Goal: Information Seeking & Learning: Check status

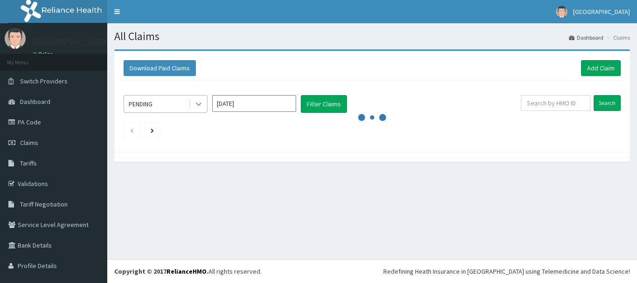
click at [200, 105] on icon at bounding box center [198, 103] width 9 height 9
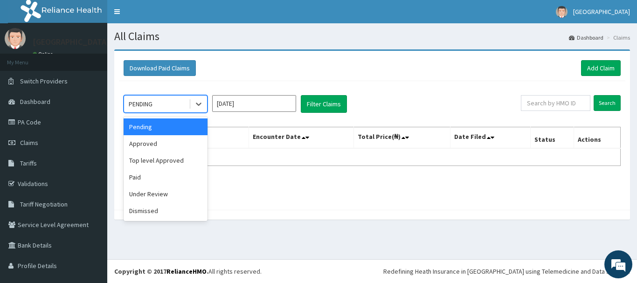
click at [251, 104] on input "[DATE]" at bounding box center [254, 103] width 84 height 17
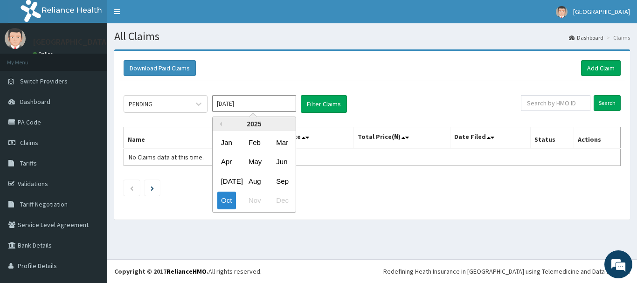
click at [251, 104] on input "[DATE]" at bounding box center [254, 103] width 84 height 17
click at [278, 179] on div "Sep" at bounding box center [281, 181] width 19 height 17
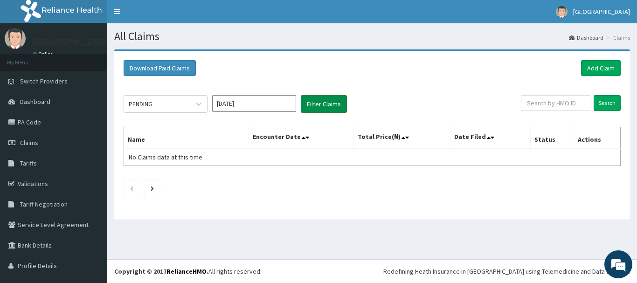
click at [333, 110] on button "Filter Claims" at bounding box center [324, 104] width 46 height 18
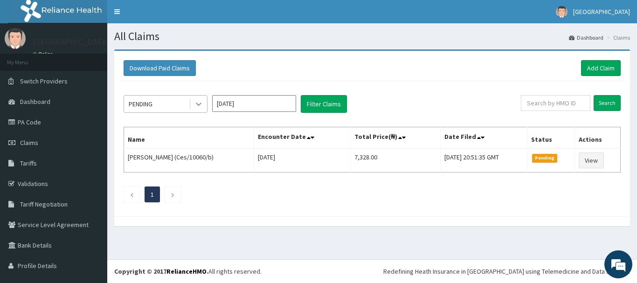
click at [197, 106] on icon at bounding box center [198, 103] width 9 height 9
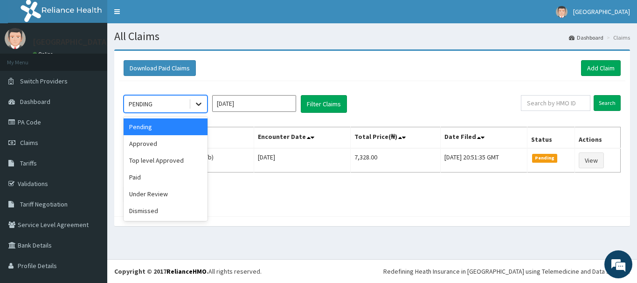
click at [197, 106] on icon at bounding box center [198, 103] width 9 height 9
drag, startPoint x: 197, startPoint y: 106, endPoint x: 174, endPoint y: 143, distance: 43.4
click at [174, 113] on div "option Approved focused, 2 of 6. 6 results available. Use Up and Down to choose…" at bounding box center [166, 104] width 84 height 18
click at [160, 142] on div "Approved" at bounding box center [166, 143] width 84 height 17
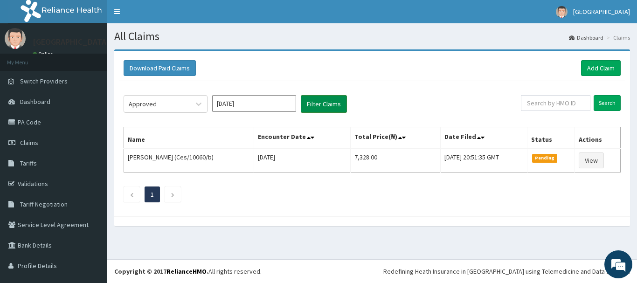
click at [336, 104] on button "Filter Claims" at bounding box center [324, 104] width 46 height 18
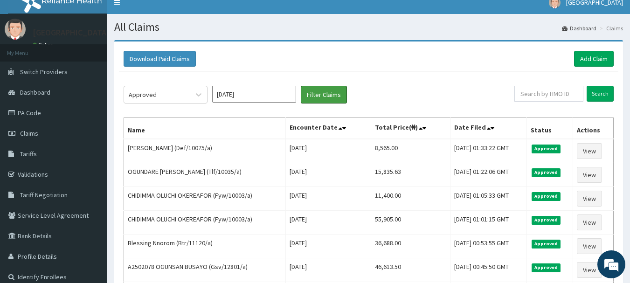
scroll to position [8, 0]
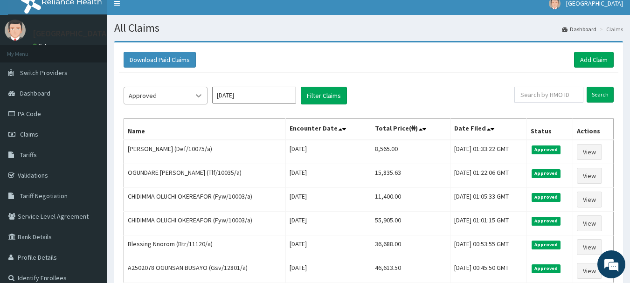
click at [195, 96] on icon at bounding box center [198, 95] width 9 height 9
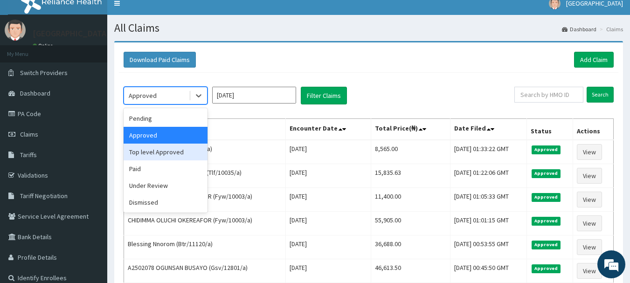
click at [179, 151] on div "Top level Approved" at bounding box center [166, 152] width 84 height 17
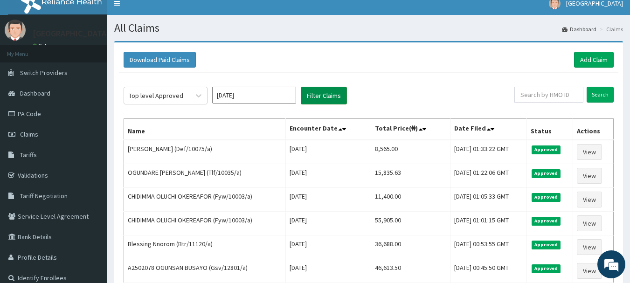
click at [330, 92] on button "Filter Claims" at bounding box center [324, 96] width 46 height 18
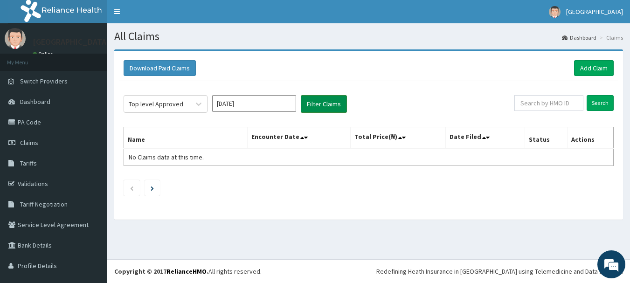
scroll to position [0, 0]
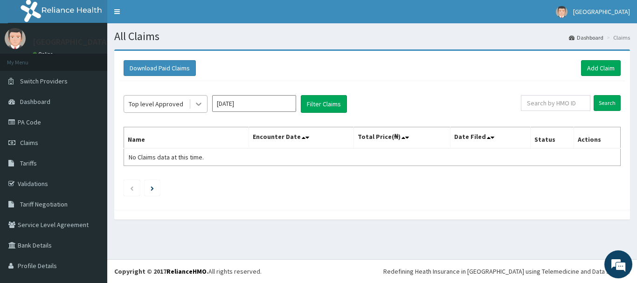
click at [194, 105] on div at bounding box center [198, 104] width 17 height 17
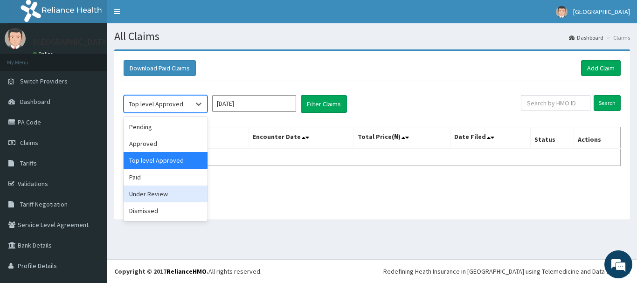
click at [176, 191] on div "Under Review" at bounding box center [166, 194] width 84 height 17
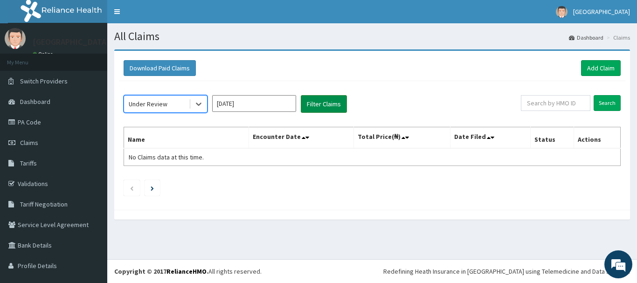
click at [323, 100] on button "Filter Claims" at bounding box center [324, 104] width 46 height 18
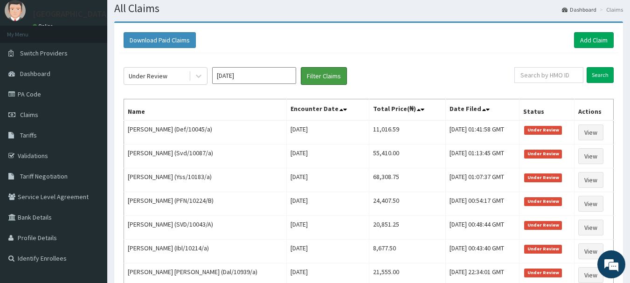
scroll to position [23, 0]
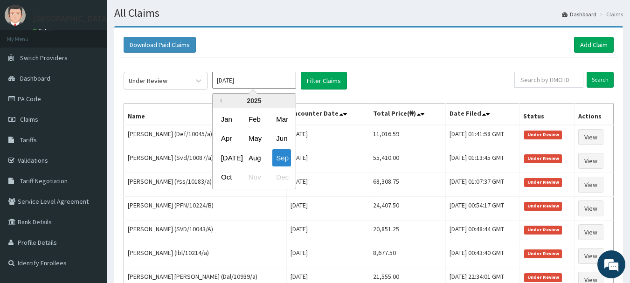
click at [273, 73] on input "[DATE]" at bounding box center [254, 80] width 84 height 17
click at [255, 153] on div "Aug" at bounding box center [254, 157] width 19 height 17
type input "[DATE]"
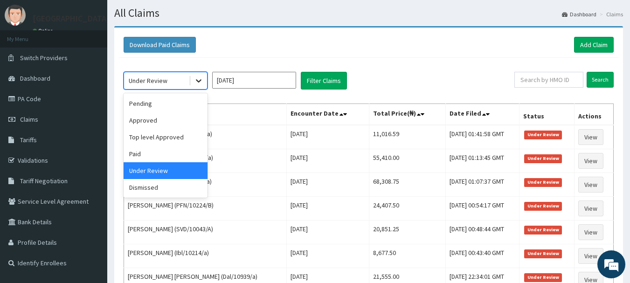
click at [197, 82] on icon at bounding box center [198, 80] width 9 height 9
click at [180, 134] on div "Top level Approved" at bounding box center [166, 137] width 84 height 17
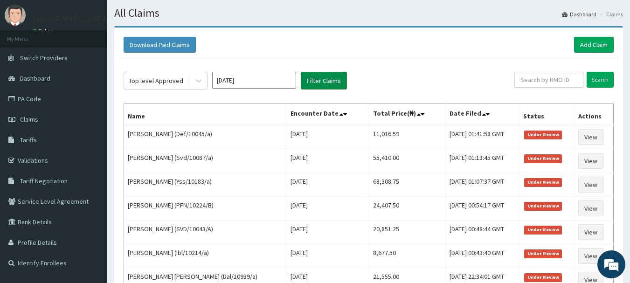
click at [326, 80] on button "Filter Claims" at bounding box center [324, 81] width 46 height 18
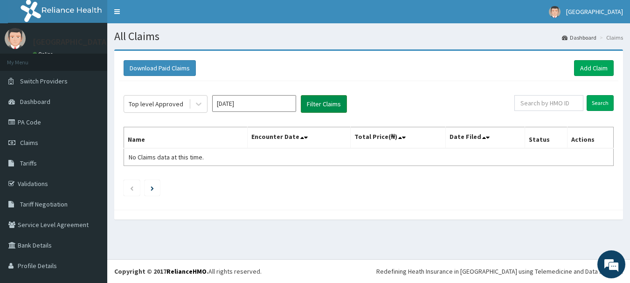
scroll to position [0, 0]
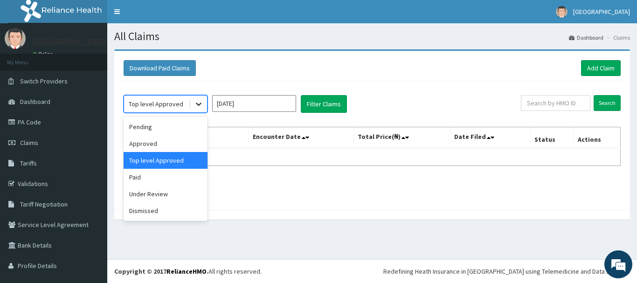
click at [200, 108] on icon at bounding box center [198, 103] width 9 height 9
click at [171, 147] on div "Approved" at bounding box center [166, 143] width 84 height 17
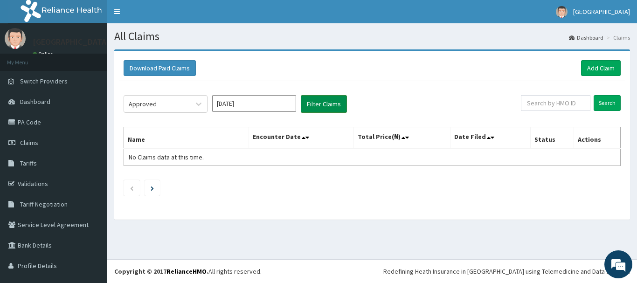
click at [333, 110] on button "Filter Claims" at bounding box center [324, 104] width 46 height 18
